Goal: Find contact information: Find contact information

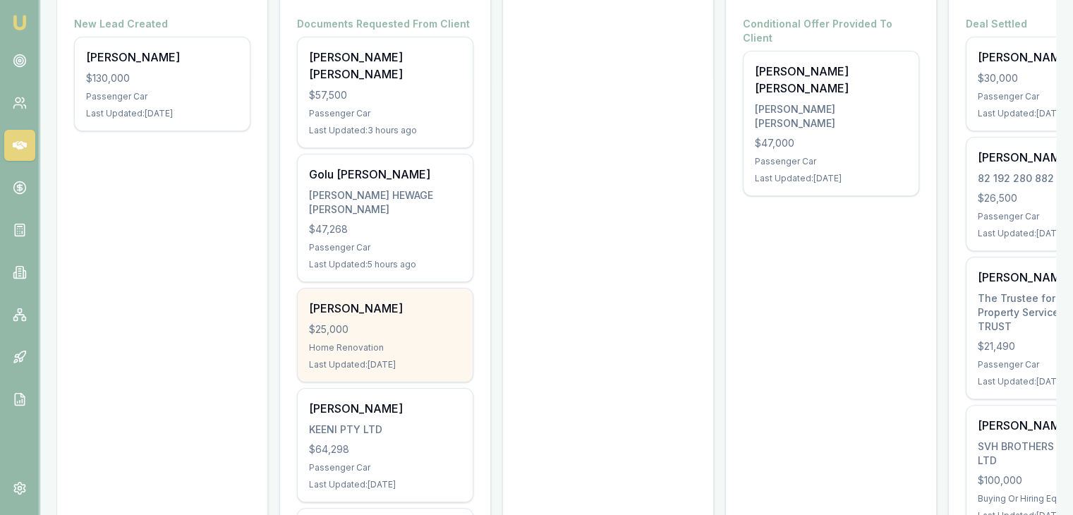
scroll to position [282, 0]
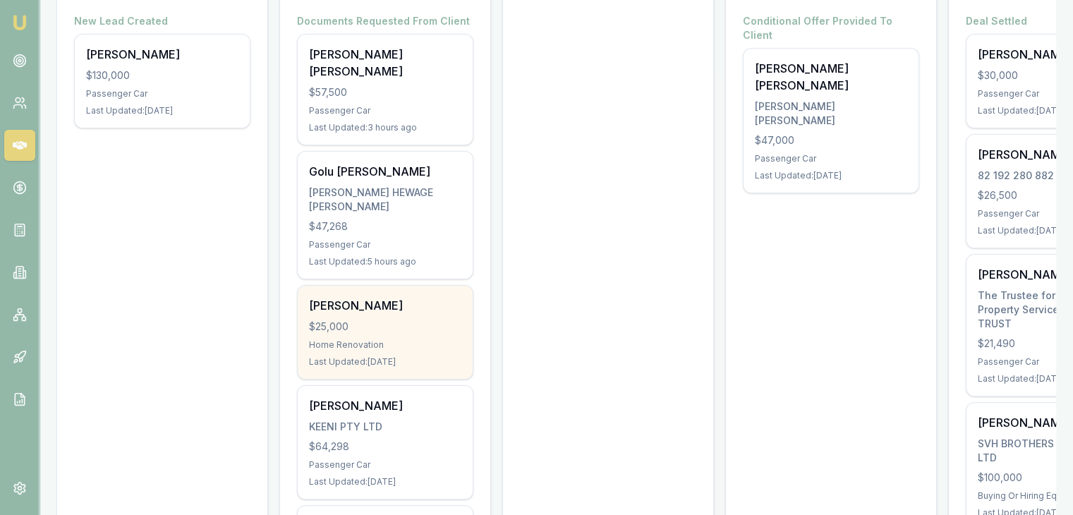
click at [332, 316] on div "Parveen Kumari $25,000 Home Renovation Last Updated: 1 day ago" at bounding box center [385, 332] width 175 height 93
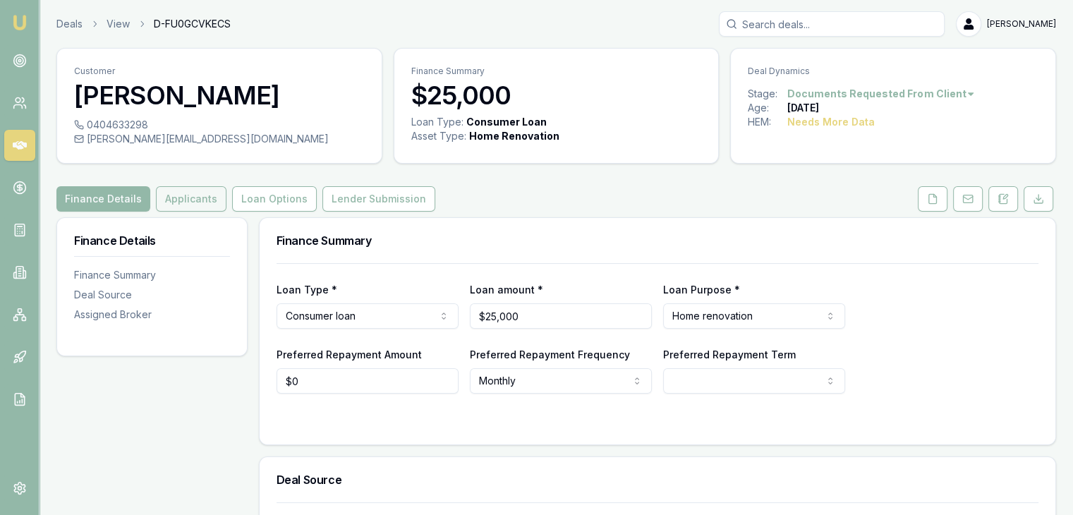
click at [165, 200] on button "Applicants" at bounding box center [191, 198] width 71 height 25
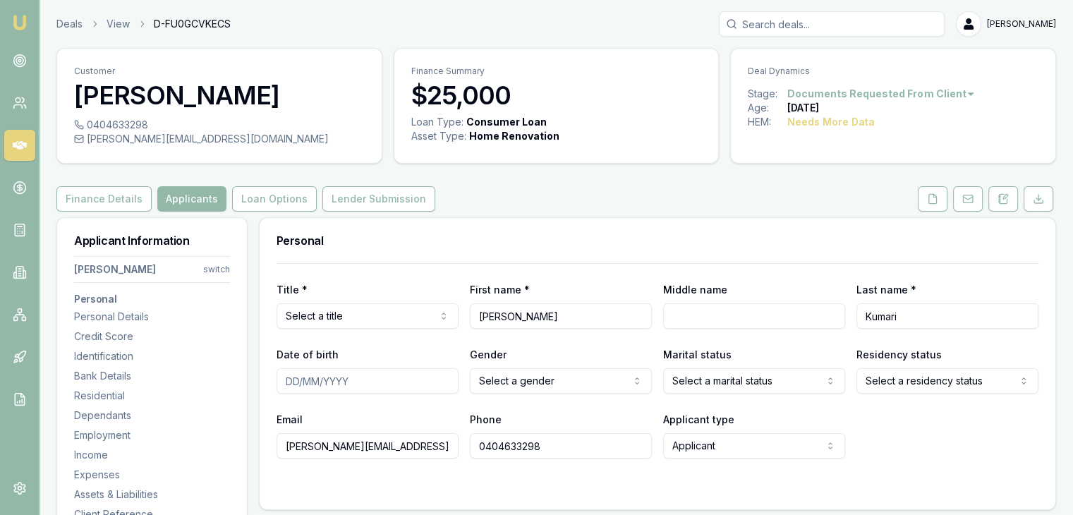
click at [92, 139] on div "[PERSON_NAME][EMAIL_ADDRESS][DOMAIN_NAME]" at bounding box center [219, 139] width 291 height 14
drag, startPoint x: 86, startPoint y: 141, endPoint x: 253, endPoint y: 143, distance: 166.5
click at [253, 143] on div "[PERSON_NAME][EMAIL_ADDRESS][DOMAIN_NAME]" at bounding box center [219, 139] width 291 height 14
drag, startPoint x: 255, startPoint y: 140, endPoint x: 241, endPoint y: 137, distance: 14.5
click at [241, 137] on div "[PERSON_NAME][EMAIL_ADDRESS][DOMAIN_NAME]" at bounding box center [219, 139] width 291 height 14
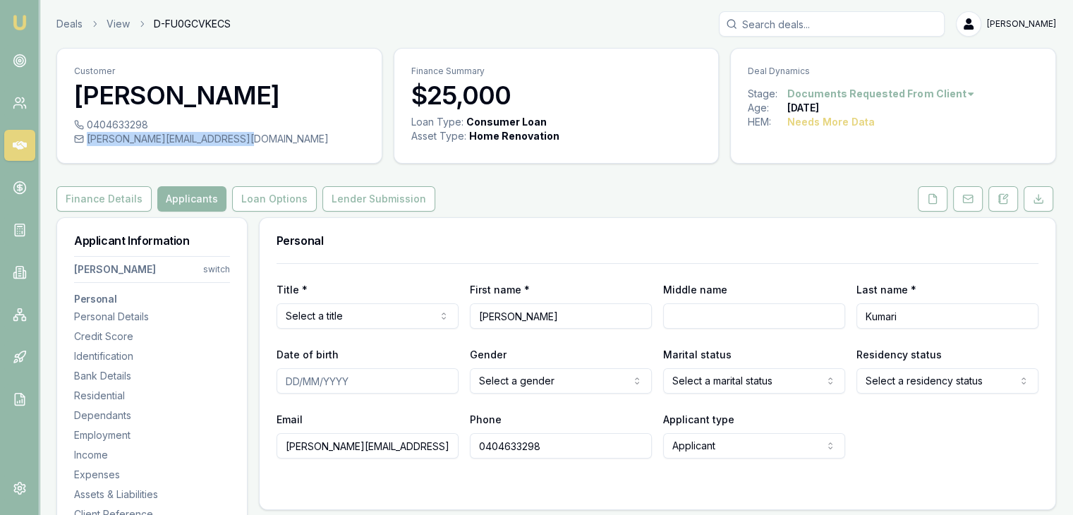
click at [114, 136] on div "[PERSON_NAME][EMAIL_ADDRESS][DOMAIN_NAME]" at bounding box center [219, 139] width 291 height 14
click at [80, 136] on icon at bounding box center [79, 139] width 10 height 10
drag, startPoint x: 87, startPoint y: 141, endPoint x: 246, endPoint y: 136, distance: 158.8
click at [246, 136] on div "[PERSON_NAME][EMAIL_ADDRESS][DOMAIN_NAME]" at bounding box center [219, 139] width 291 height 14
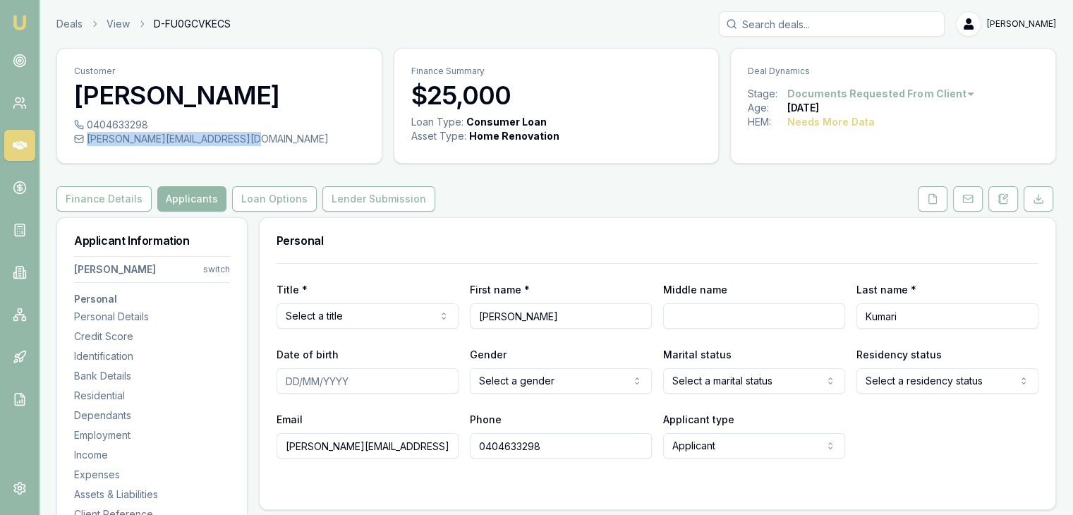
copy div "[PERSON_NAME][EMAIL_ADDRESS][DOMAIN_NAME]"
click at [333, 123] on div "0404633298" at bounding box center [219, 125] width 291 height 14
